Goal: Book appointment/travel/reservation

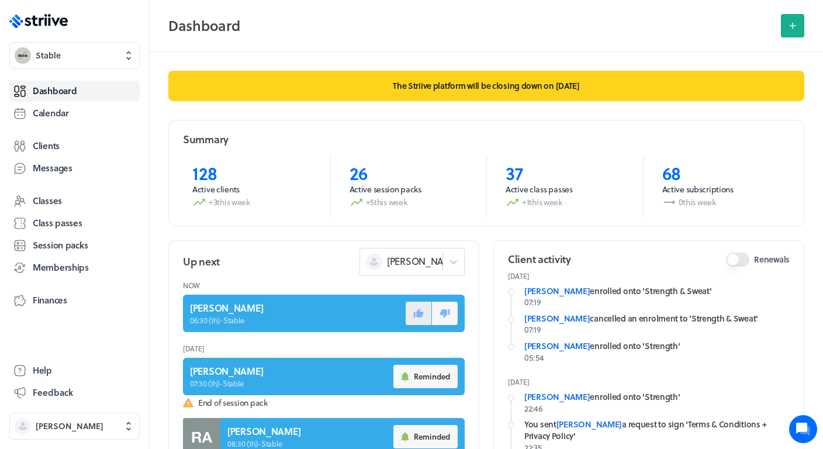
click at [414, 316] on icon at bounding box center [419, 312] width 10 height 9
click at [62, 117] on span "Calendar" at bounding box center [51, 113] width 36 height 12
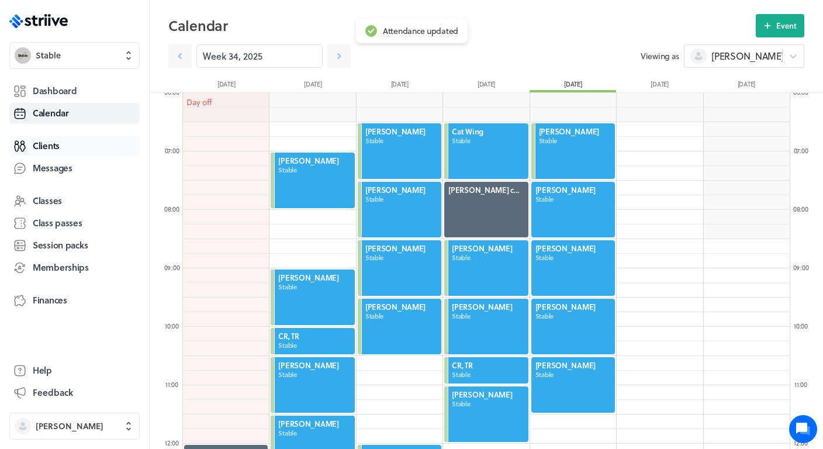
scroll to position [1403, 607]
click at [338, 61] on link at bounding box center [338, 55] width 23 height 23
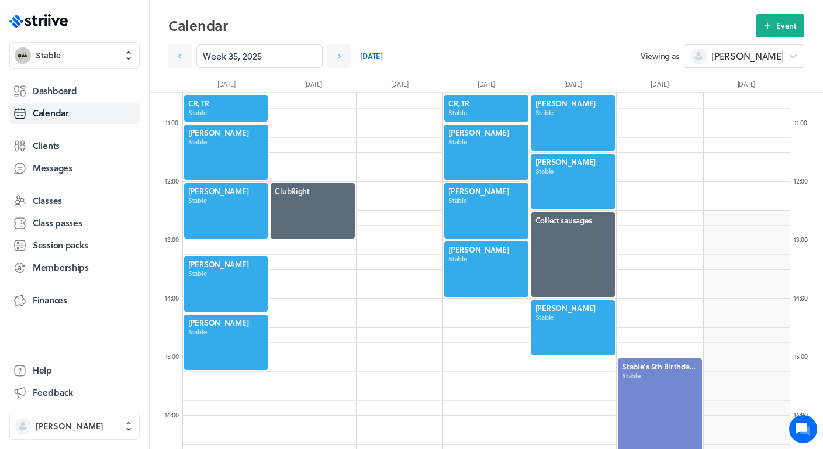
scroll to position [624, 0]
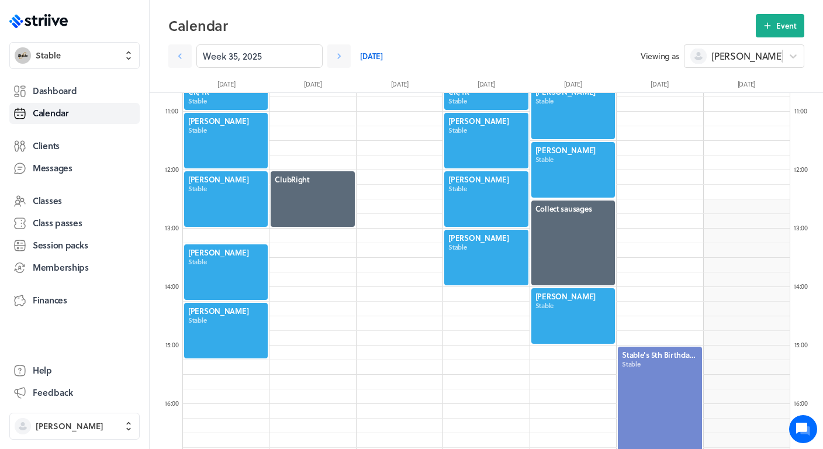
click at [576, 322] on div at bounding box center [573, 316] width 86 height 58
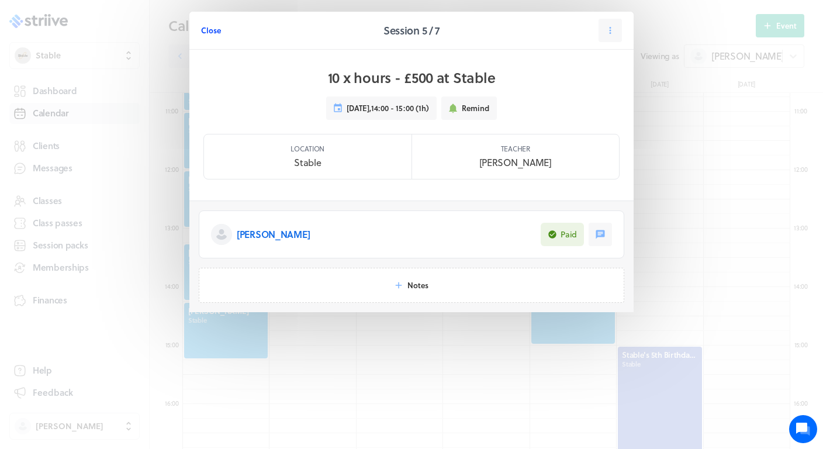
click at [210, 33] on span "Close" at bounding box center [211, 30] width 20 height 11
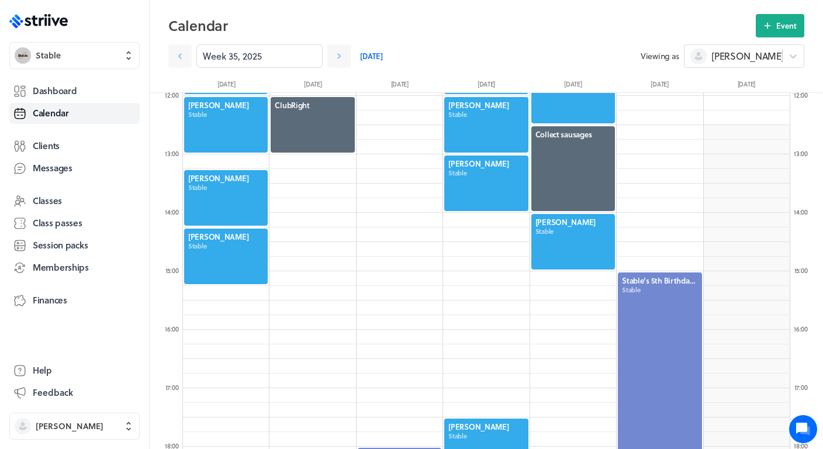
scroll to position [707, 0]
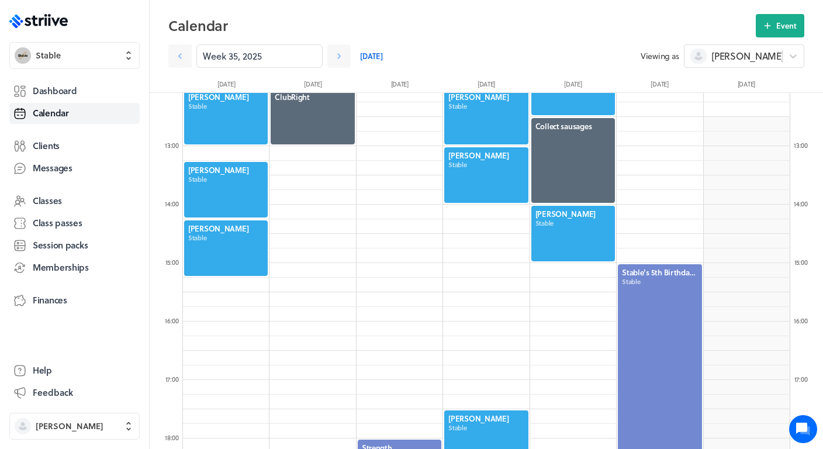
click at [590, 228] on div at bounding box center [573, 234] width 86 height 58
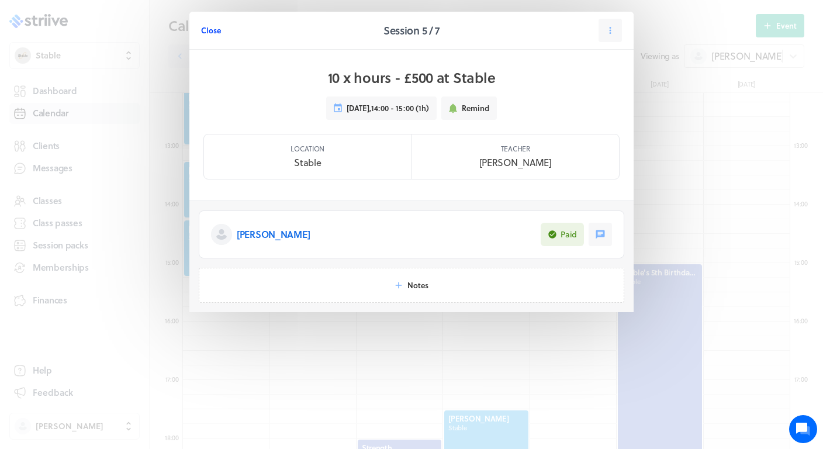
click at [212, 36] on button "Close" at bounding box center [211, 30] width 20 height 23
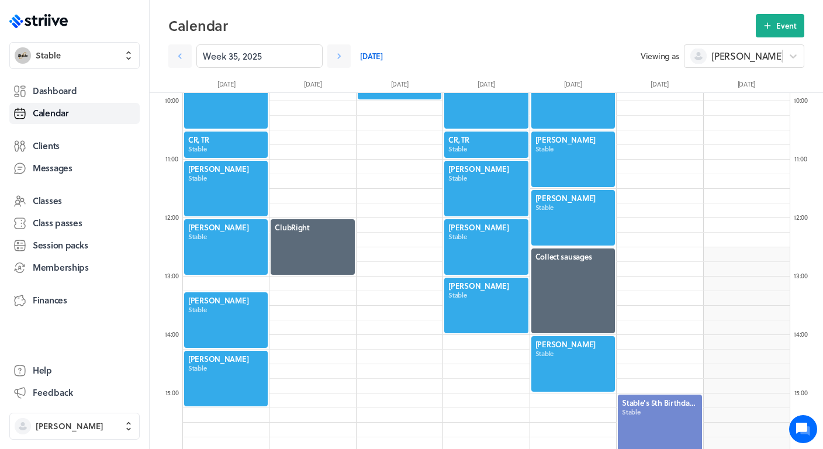
scroll to position [592, 0]
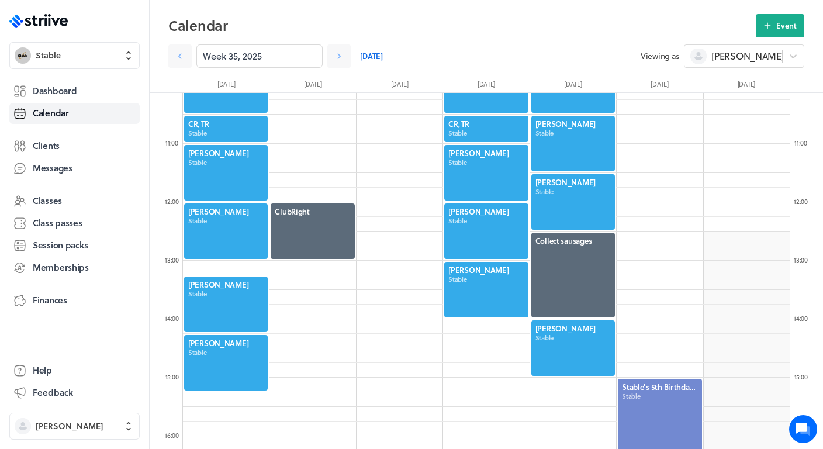
click at [555, 345] on div at bounding box center [573, 348] width 86 height 58
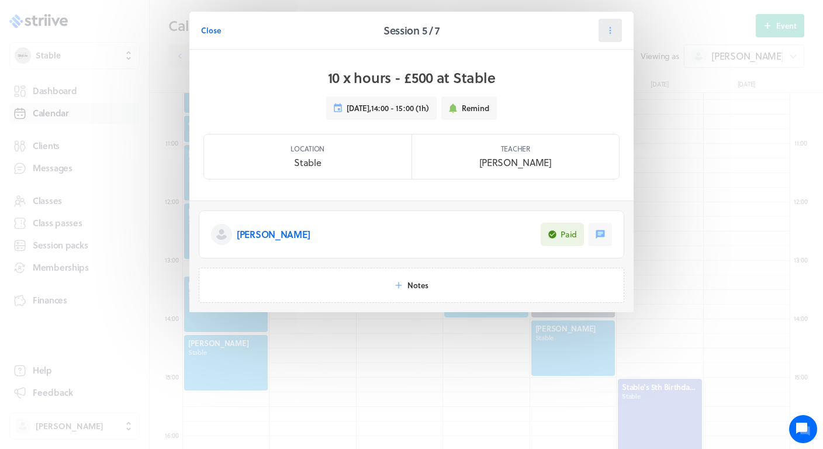
click at [606, 33] on icon at bounding box center [610, 30] width 11 height 11
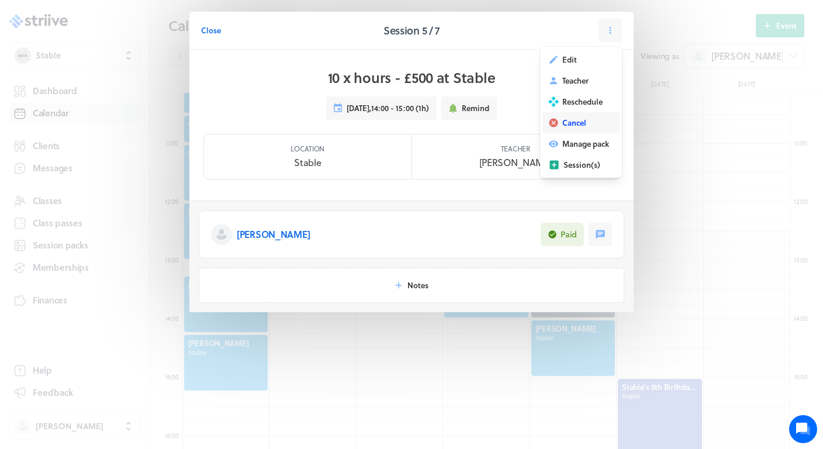
click at [577, 123] on span "Cancel" at bounding box center [574, 122] width 24 height 11
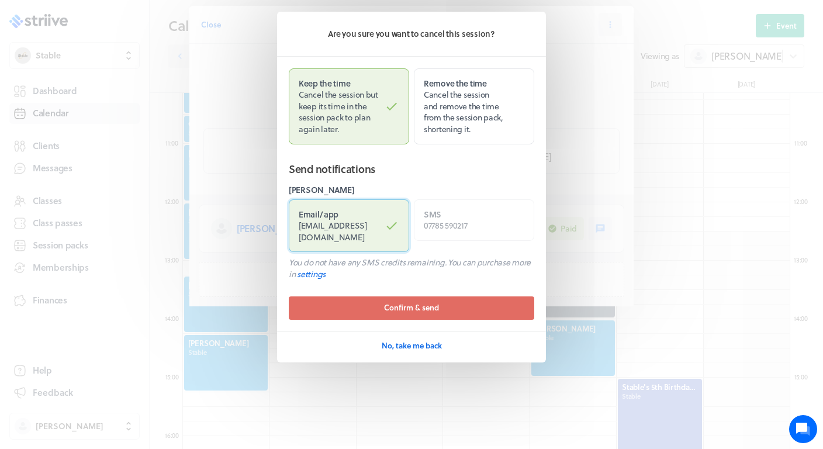
click at [374, 201] on label "Email / app [EMAIL_ADDRESS][DOMAIN_NAME]" at bounding box center [349, 225] width 120 height 53
click at [0, 0] on input "Email / app [EMAIL_ADDRESS][DOMAIN_NAME]" at bounding box center [0, 0] width 0 height 0
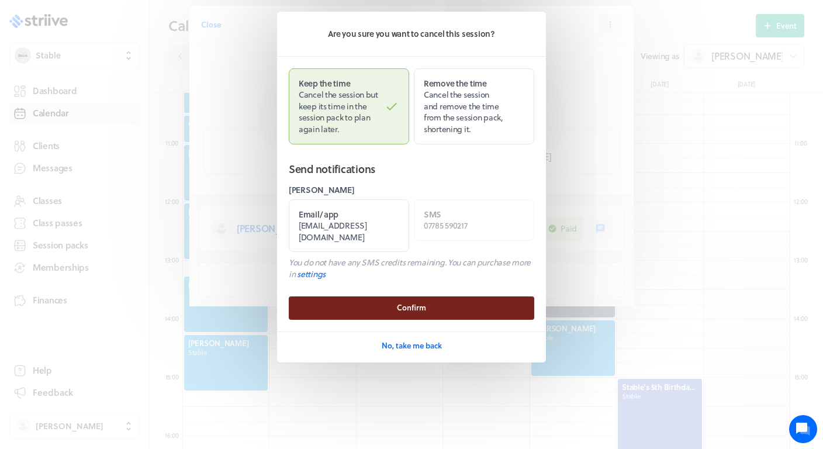
click at [427, 296] on button "Confirm" at bounding box center [412, 307] width 246 height 23
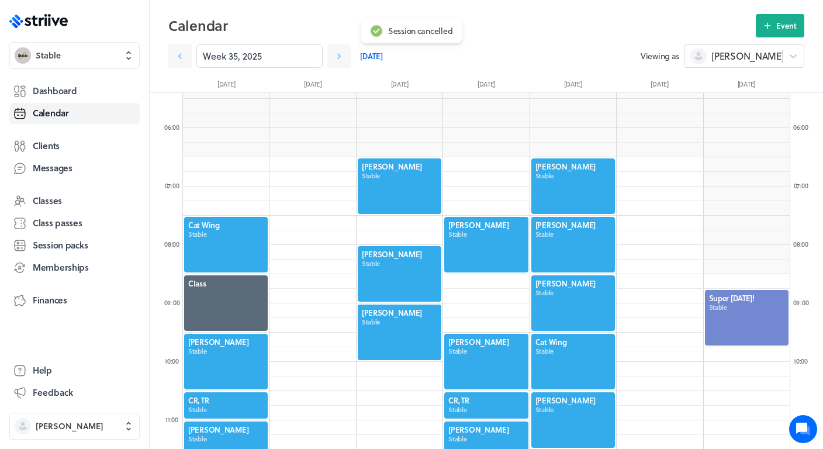
scroll to position [310, 0]
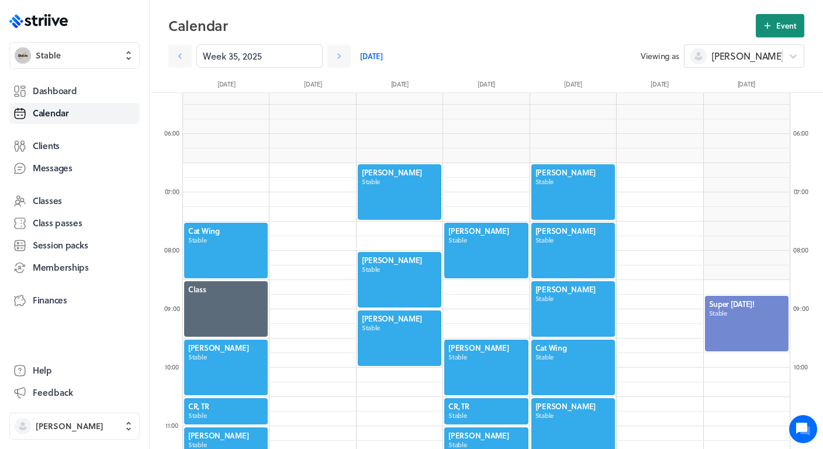
click at [777, 27] on span "Event" at bounding box center [786, 25] width 20 height 11
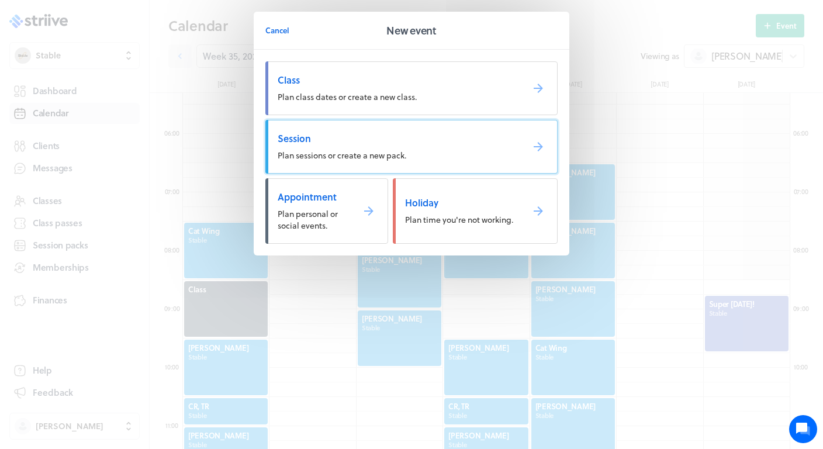
click at [360, 142] on span "Session" at bounding box center [396, 138] width 236 height 13
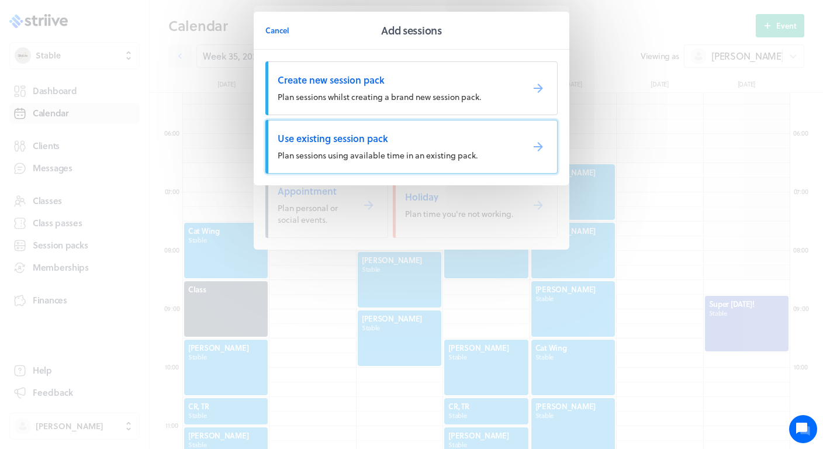
click at [346, 156] on span "Plan sessions using available time in an existing pack." at bounding box center [378, 155] width 200 height 12
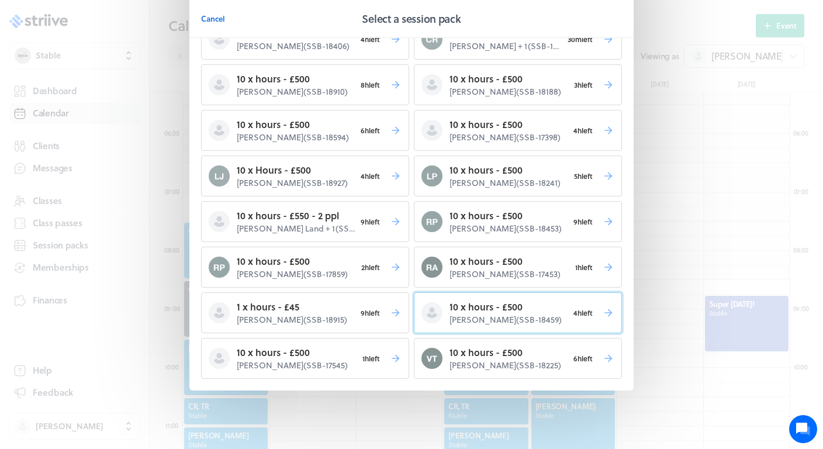
scroll to position [88, 0]
click at [497, 316] on p "[PERSON_NAME] ( SSB-18459 )" at bounding box center [509, 320] width 119 height 12
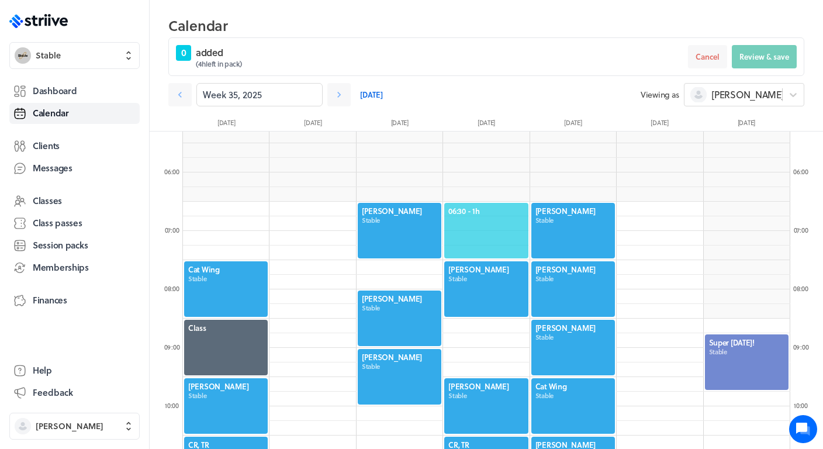
click at [483, 209] on span "06:30 - 1h" at bounding box center [485, 211] width 75 height 11
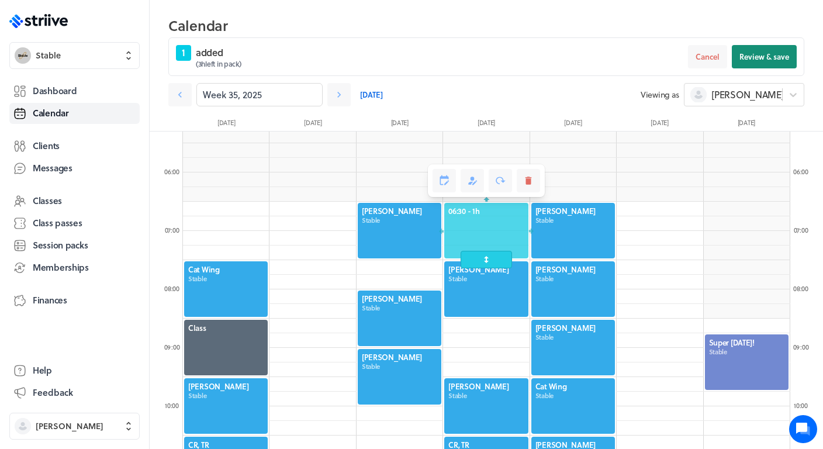
click at [769, 57] on span "Review & save" at bounding box center [764, 56] width 50 height 11
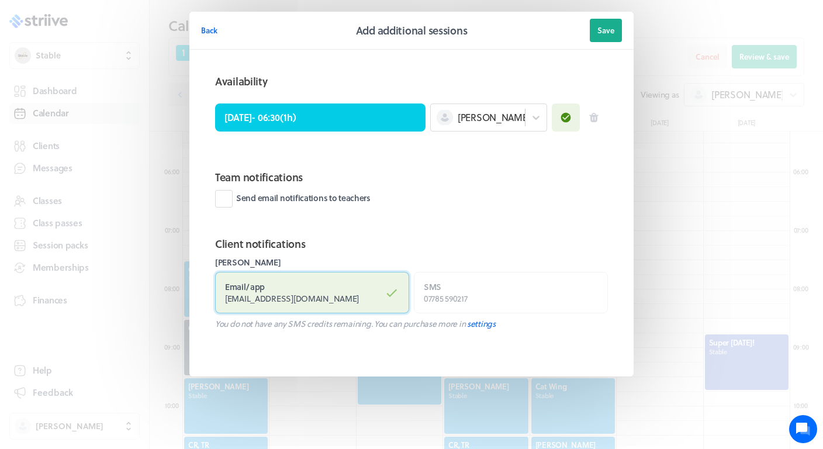
click at [337, 290] on label "Email / app [EMAIL_ADDRESS][DOMAIN_NAME]" at bounding box center [312, 293] width 194 height 42
click at [0, 0] on input "Email / app [EMAIL_ADDRESS][DOMAIN_NAME]" at bounding box center [0, 0] width 0 height 0
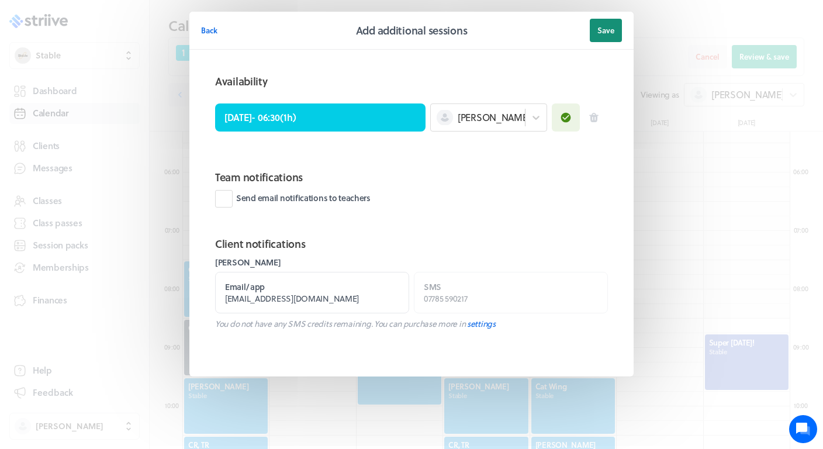
click at [601, 22] on button "Save" at bounding box center [606, 30] width 32 height 23
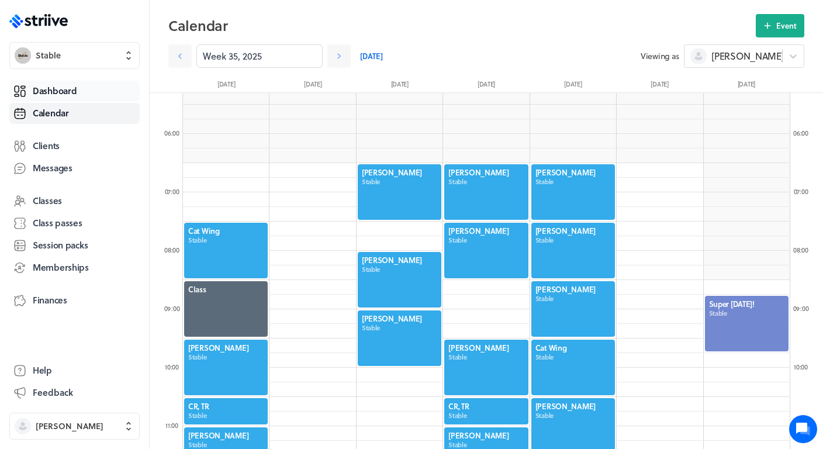
click at [101, 81] on link "Dashboard" at bounding box center [74, 91] width 130 height 21
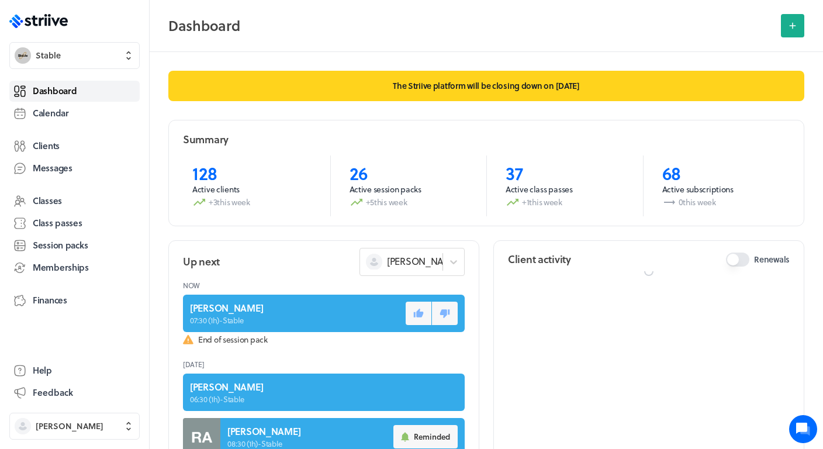
click at [79, 91] on link "Dashboard" at bounding box center [74, 91] width 130 height 21
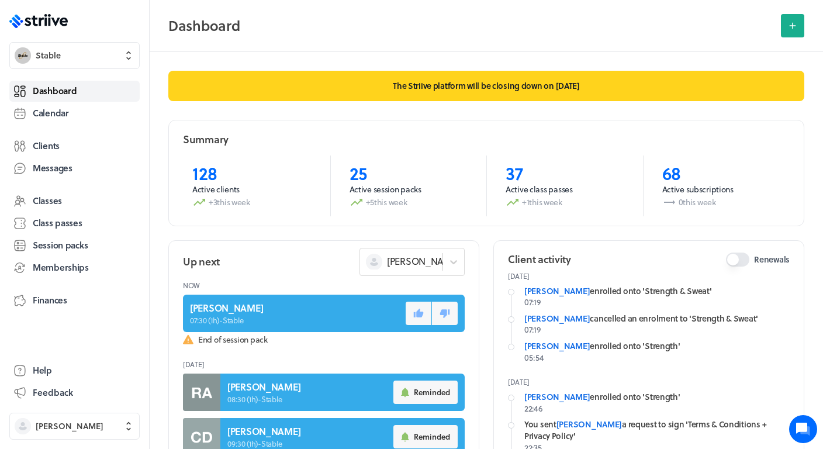
click at [76, 94] on span "Dashboard" at bounding box center [55, 91] width 44 height 12
